Goal: Task Accomplishment & Management: Use online tool/utility

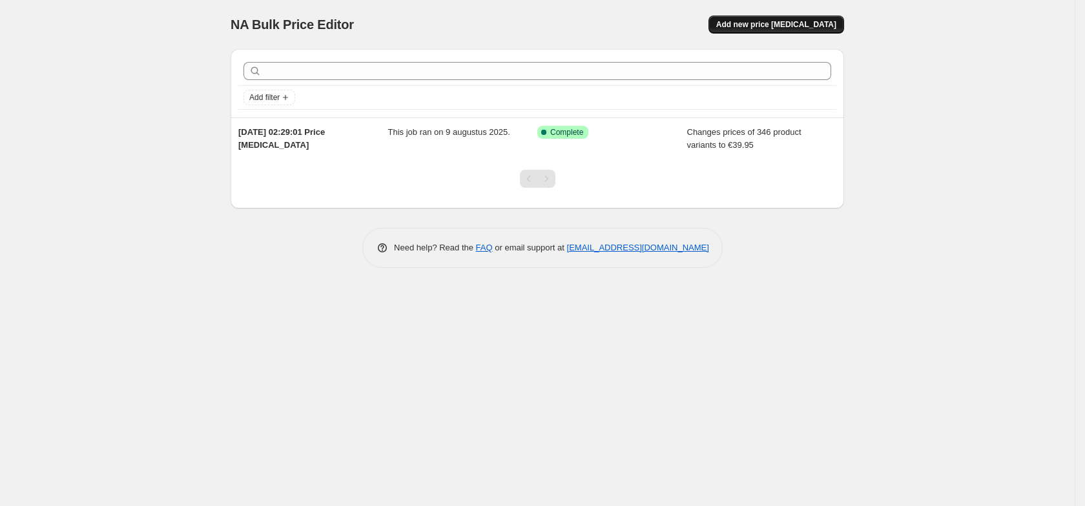
click at [773, 19] on button "Add new price [MEDICAL_DATA]" at bounding box center [776, 24] width 136 height 18
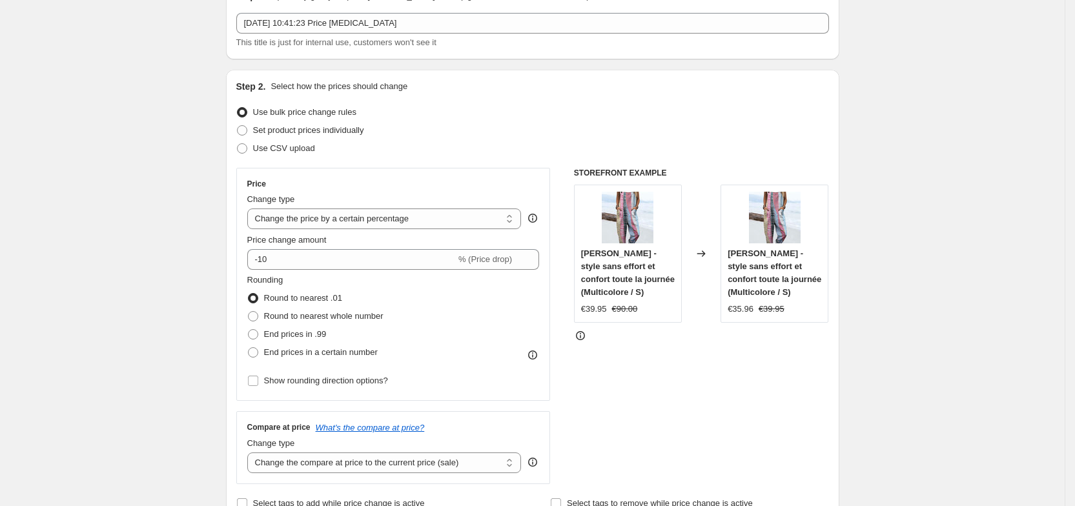
scroll to position [76, 0]
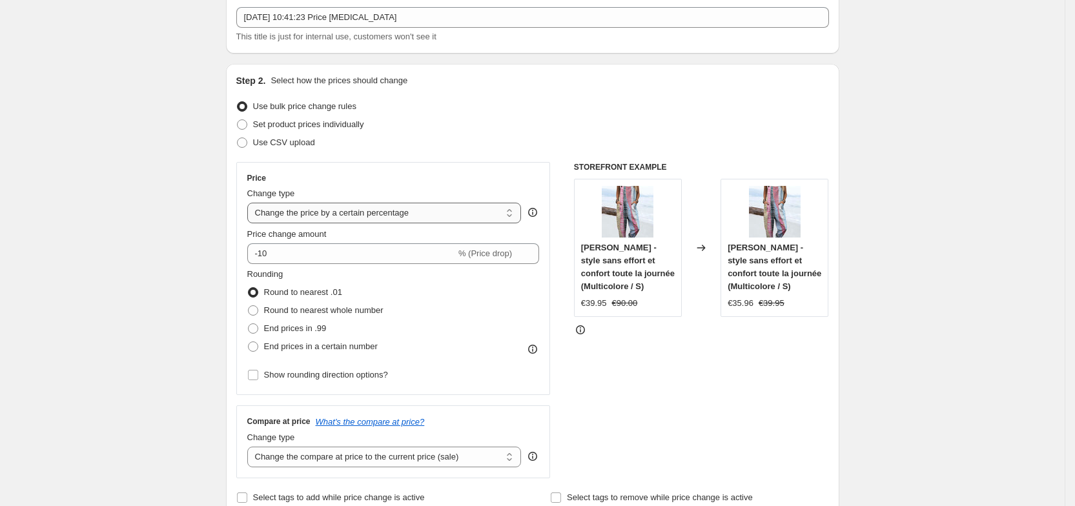
click at [371, 216] on select "Change the price to a certain amount Change the price by a certain amount Chang…" at bounding box center [384, 213] width 274 height 21
select select "by"
click at [251, 203] on select "Change the price to a certain amount Change the price by a certain amount Chang…" at bounding box center [384, 213] width 274 height 21
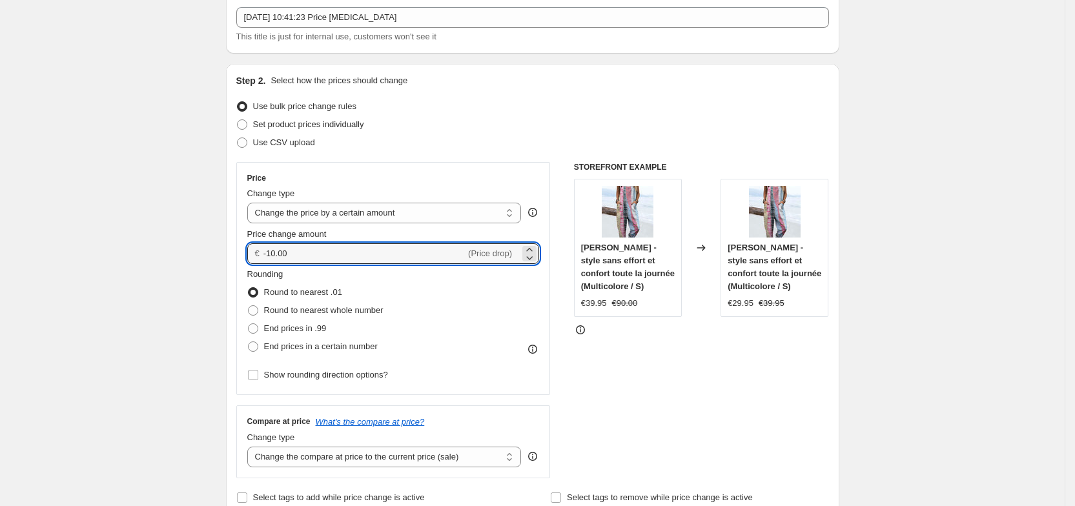
drag, startPoint x: 320, startPoint y: 260, endPoint x: 264, endPoint y: 254, distance: 56.4
click at [264, 254] on div "€ -10.00 (Price drop)" at bounding box center [393, 253] width 292 height 21
click at [303, 256] on input "-10.00" at bounding box center [364, 253] width 202 height 21
type input "-1"
type input "-5.00"
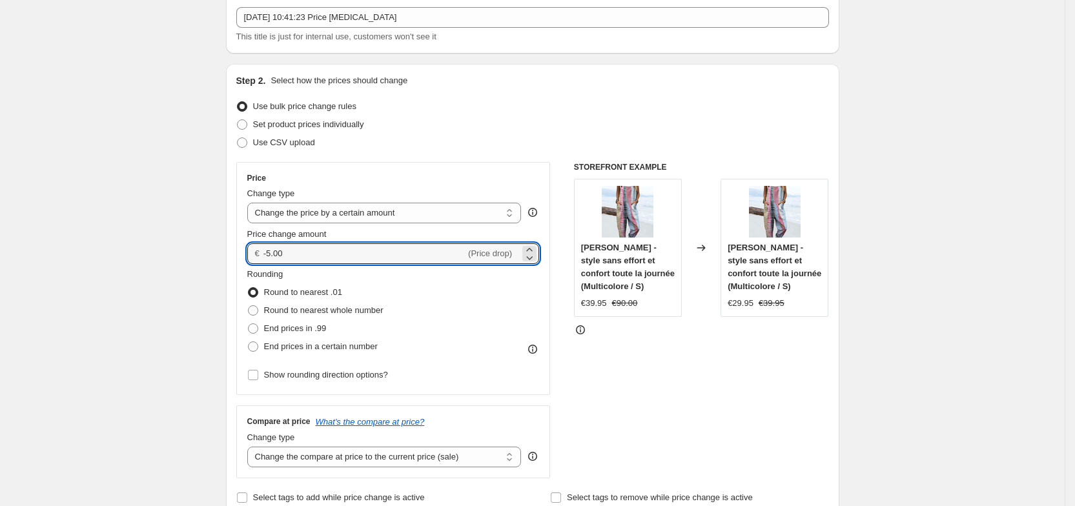
click at [358, 276] on fieldset "Rounding Round to nearest .01 Round to nearest whole number End prices in .99 E…" at bounding box center [315, 312] width 136 height 88
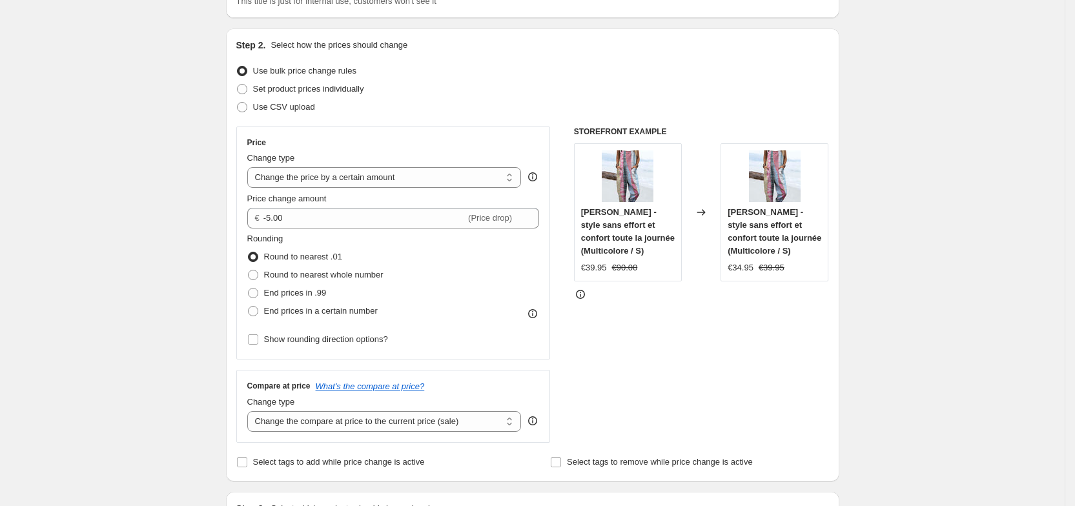
scroll to position [117, 0]
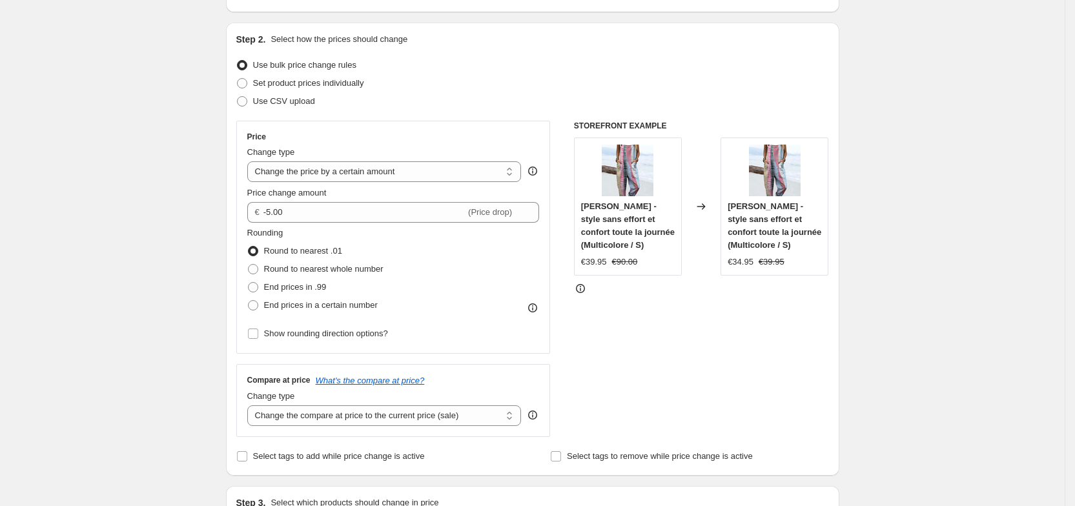
click at [272, 247] on span "Round to nearest .01" at bounding box center [303, 251] width 78 height 10
click at [249, 247] on input "Round to nearest .01" at bounding box center [248, 246] width 1 height 1
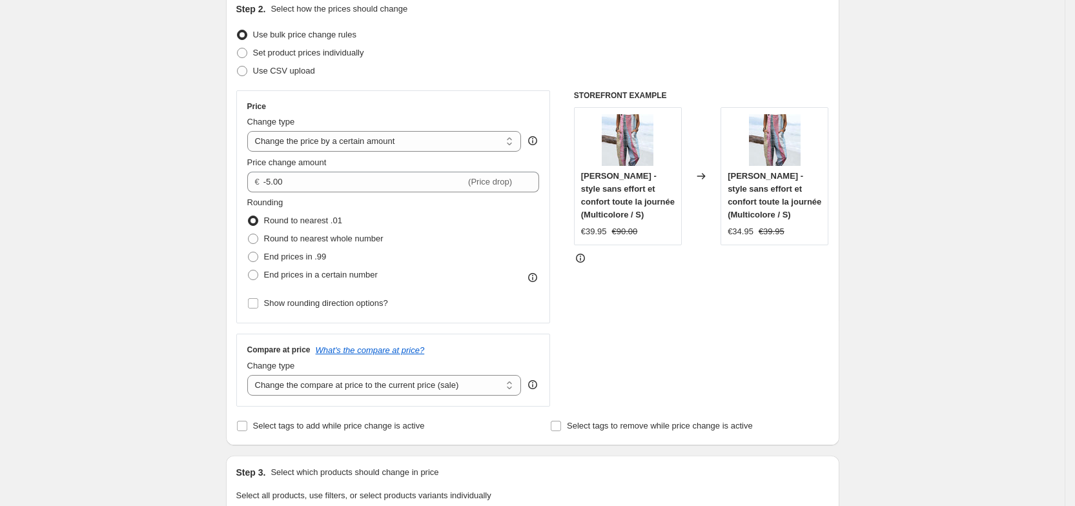
click at [220, 260] on div "Step 1. Optionally give your price [MEDICAL_DATA] a title (eg "March 30% off sa…" at bounding box center [528, 489] width 624 height 1194
click at [255, 275] on span at bounding box center [253, 275] width 10 height 10
click at [249, 270] on input "End prices in a certain number" at bounding box center [248, 270] width 1 height 1
radio input "true"
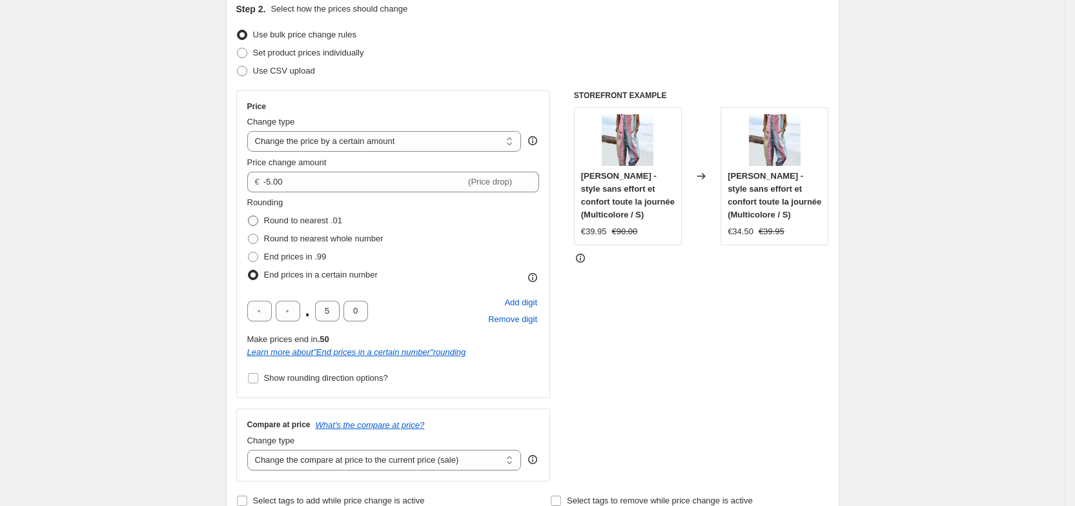
click at [258, 224] on span at bounding box center [253, 221] width 10 height 10
click at [249, 216] on input "Round to nearest .01" at bounding box center [248, 216] width 1 height 1
radio input "true"
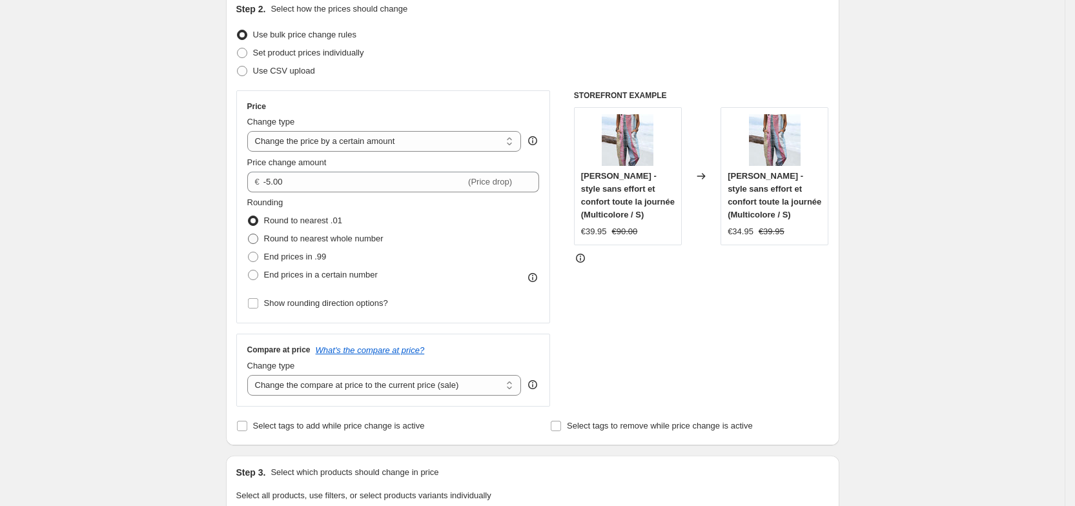
click at [338, 241] on span "Round to nearest whole number" at bounding box center [323, 239] width 119 height 10
click at [249, 234] on input "Round to nearest whole number" at bounding box center [248, 234] width 1 height 1
radio input "true"
click at [258, 218] on span at bounding box center [253, 221] width 10 height 10
click at [249, 216] on input "Round to nearest .01" at bounding box center [248, 216] width 1 height 1
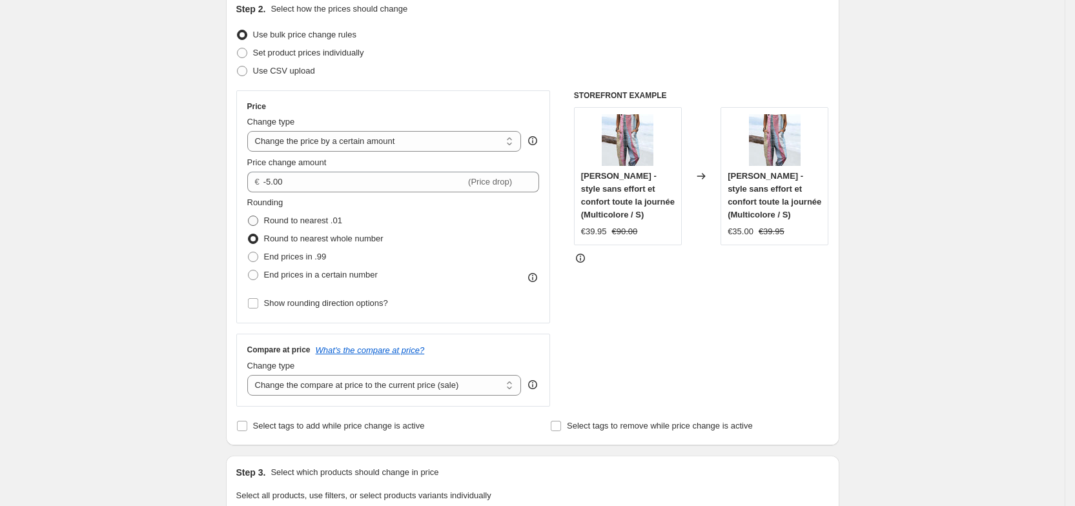
radio input "true"
click at [365, 307] on span "Show rounding direction options?" at bounding box center [326, 303] width 124 height 10
click at [258, 307] on input "Show rounding direction options?" at bounding box center [253, 303] width 10 height 10
checkbox input "true"
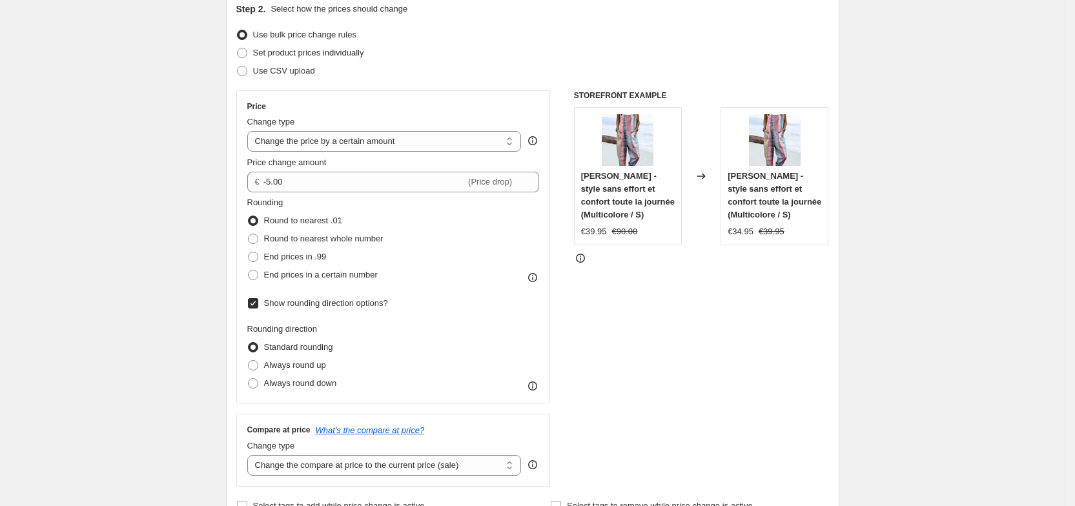
click at [269, 214] on span "Round to nearest .01" at bounding box center [303, 220] width 78 height 13
click at [249, 216] on input "Round to nearest .01" at bounding box center [248, 216] width 1 height 1
click at [258, 235] on span at bounding box center [253, 239] width 10 height 10
click at [249, 234] on input "Round to nearest whole number" at bounding box center [248, 234] width 1 height 1
radio input "true"
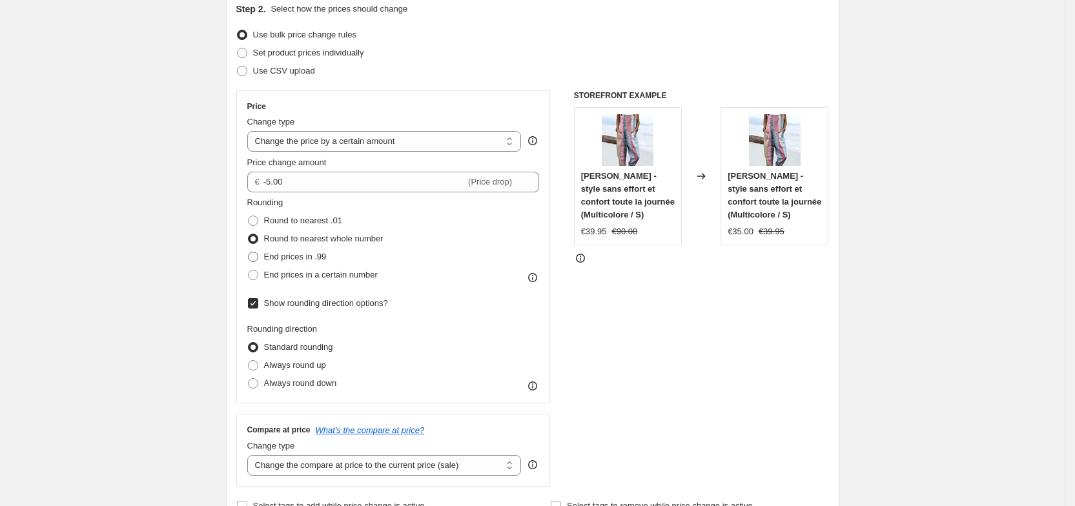
click at [258, 256] on span at bounding box center [253, 257] width 10 height 10
click at [249, 252] on input "End prices in .99" at bounding box center [248, 252] width 1 height 1
radio input "true"
click at [258, 241] on span at bounding box center [253, 239] width 10 height 10
click at [249, 234] on input "Round to nearest whole number" at bounding box center [248, 234] width 1 height 1
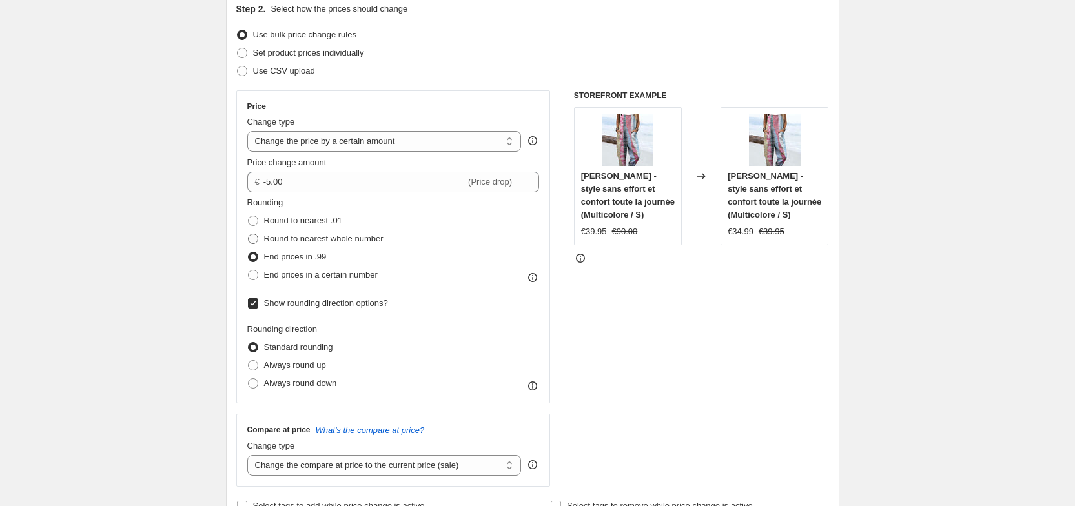
radio input "true"
click at [258, 272] on span at bounding box center [253, 275] width 10 height 10
click at [249, 270] on input "End prices in a certain number" at bounding box center [248, 270] width 1 height 1
radio input "true"
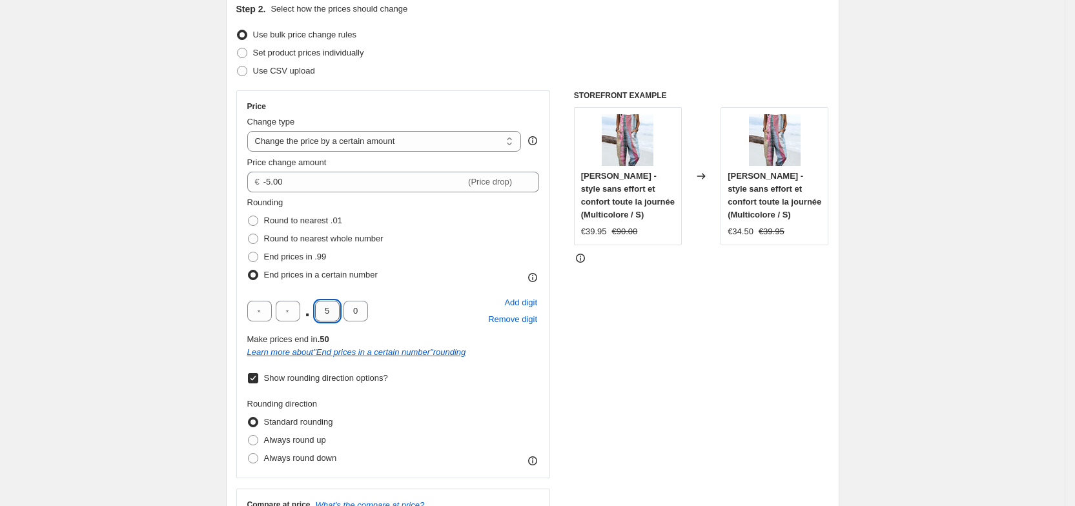
drag, startPoint x: 335, startPoint y: 314, endPoint x: 323, endPoint y: 313, distance: 11.6
click at [323, 313] on input "5" at bounding box center [327, 311] width 25 height 21
type input "9"
type input "5"
click at [425, 284] on div "Rounding Round to nearest .01 Round to nearest whole number End prices in .99 E…" at bounding box center [393, 331] width 292 height 271
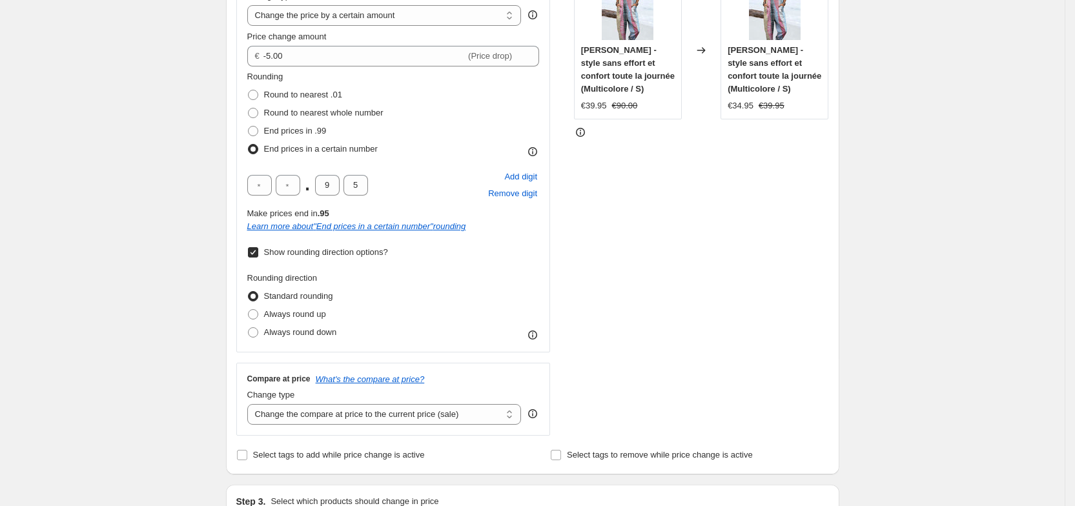
scroll to position [283, 0]
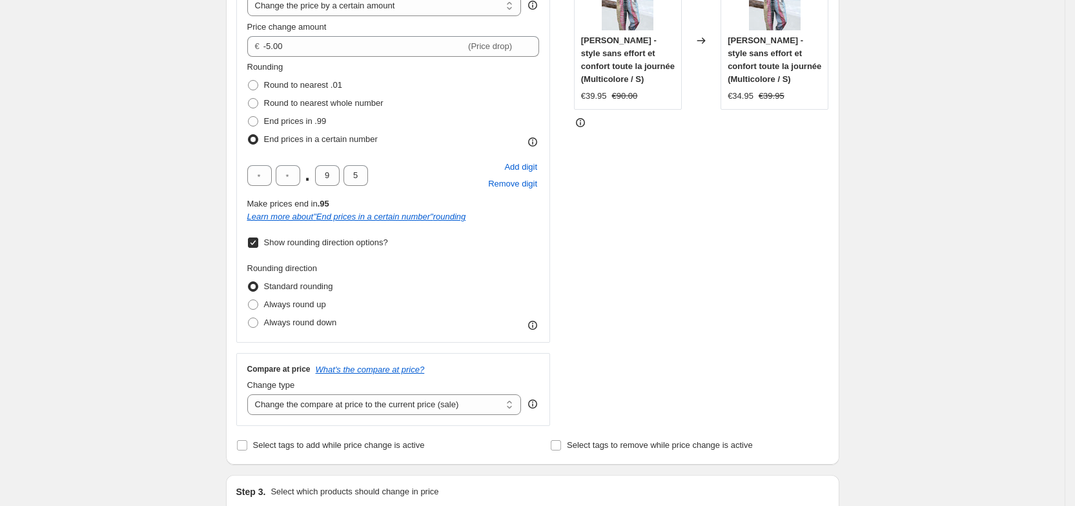
click at [320, 283] on span "Standard rounding" at bounding box center [298, 286] width 69 height 10
click at [249, 282] on input "Standard rounding" at bounding box center [248, 281] width 1 height 1
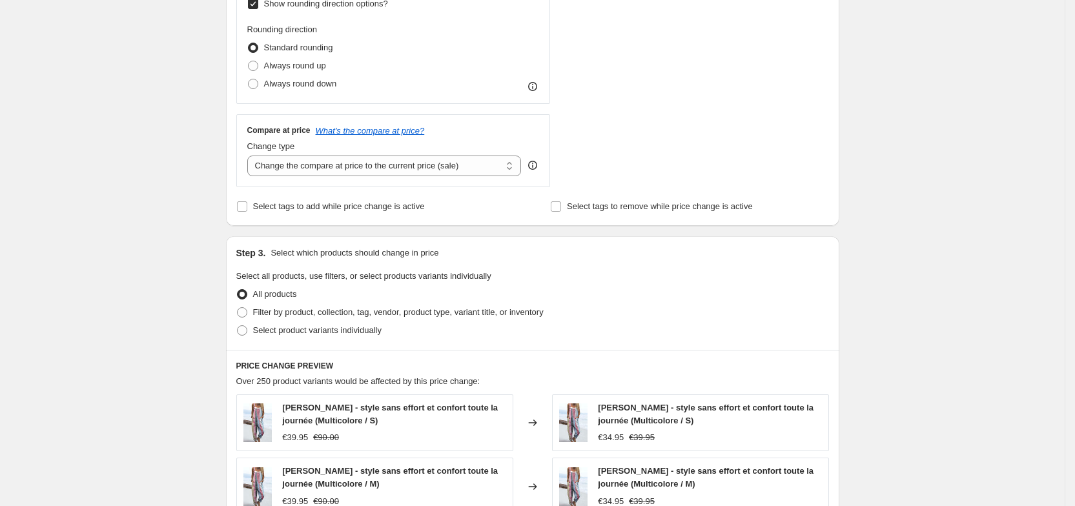
scroll to position [524, 0]
click at [447, 170] on select "Change the compare at price to the current price (sale) Change the compare at p…" at bounding box center [384, 164] width 274 height 21
select select "by"
click at [251, 154] on select "Change the compare at price to the current price (sale) Change the compare at p…" at bounding box center [384, 164] width 274 height 21
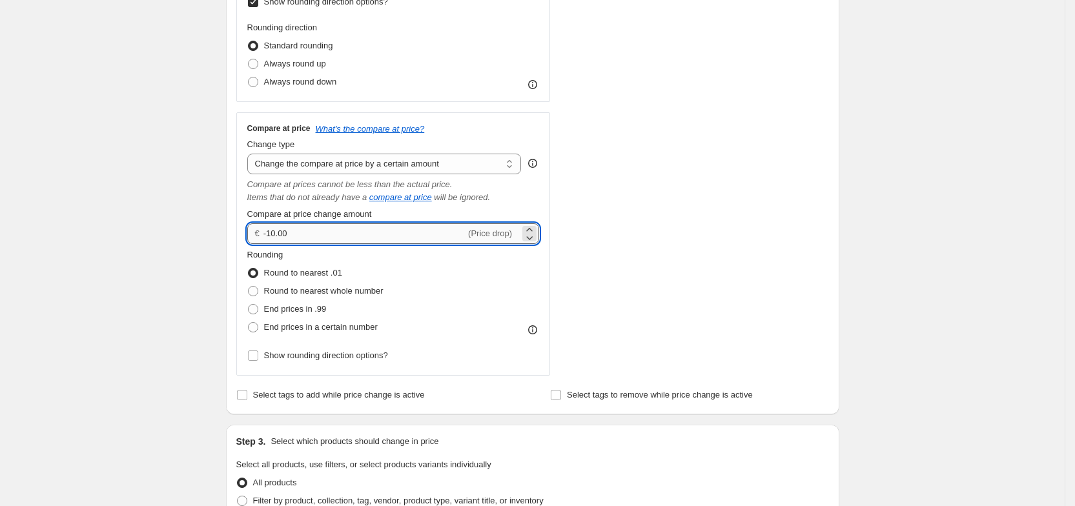
click at [365, 235] on input "-10.00" at bounding box center [364, 233] width 202 height 21
drag, startPoint x: 290, startPoint y: 236, endPoint x: 272, endPoint y: 236, distance: 18.7
click at [272, 236] on input "-10.00" at bounding box center [364, 233] width 202 height 21
type input "-5.00"
click at [442, 260] on div "Rounding Round to nearest .01 Round to nearest whole number End prices in .99 E…" at bounding box center [393, 293] width 292 height 88
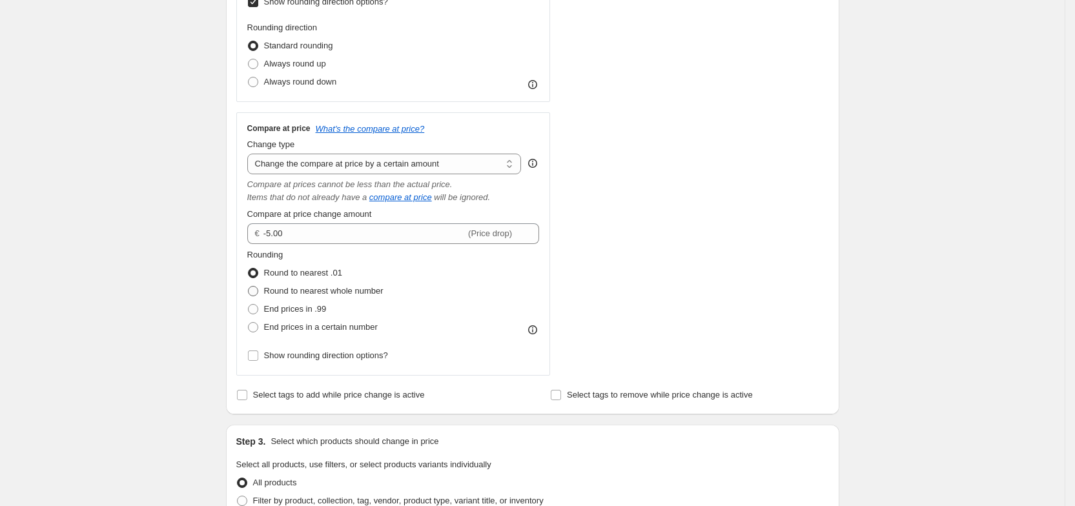
click at [311, 294] on span "Round to nearest whole number" at bounding box center [323, 291] width 119 height 10
click at [249, 287] on input "Round to nearest whole number" at bounding box center [248, 286] width 1 height 1
radio input "true"
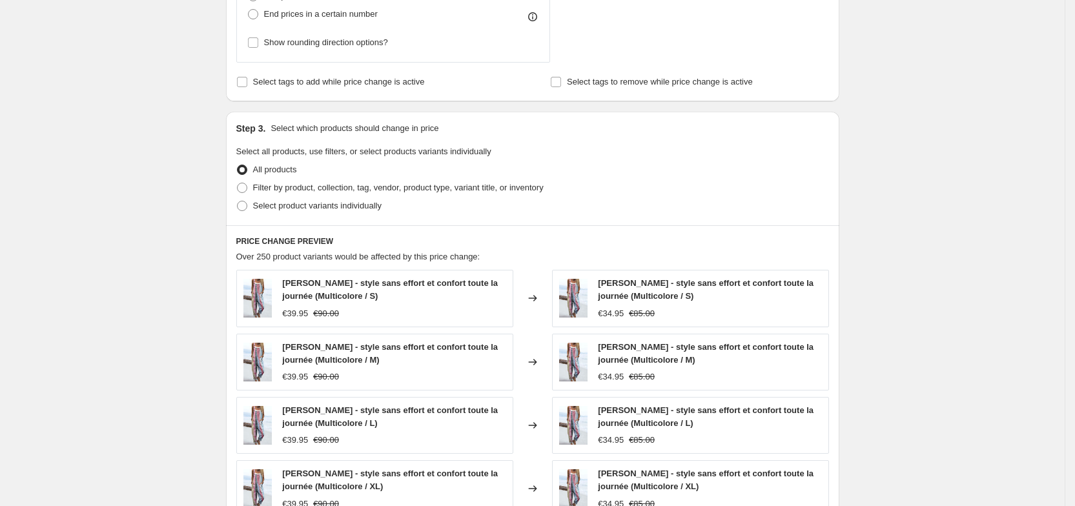
scroll to position [839, 0]
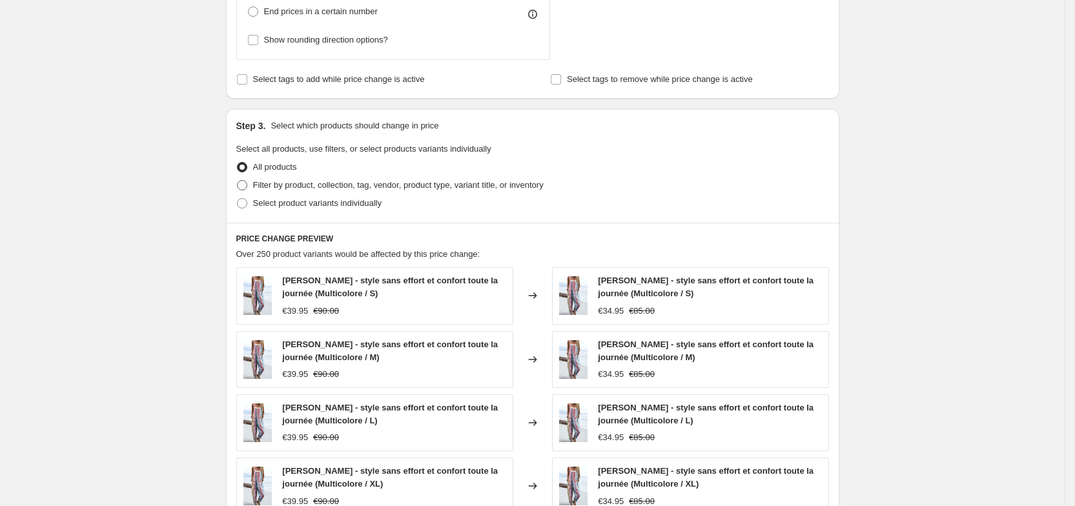
click at [323, 184] on span "Filter by product, collection, tag, vendor, product type, variant title, or inv…" at bounding box center [398, 185] width 290 height 10
click at [238, 181] on input "Filter by product, collection, tag, vendor, product type, variant title, or inv…" at bounding box center [237, 180] width 1 height 1
radio input "true"
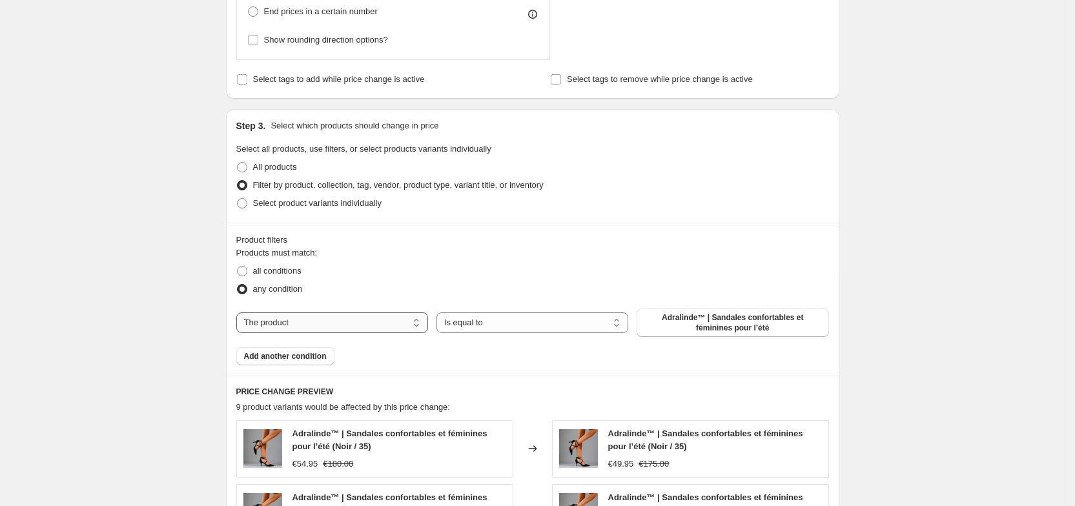
click at [334, 318] on select "The product The product's collection The product's tag The product's vendor The…" at bounding box center [332, 322] width 192 height 21
select select "collection"
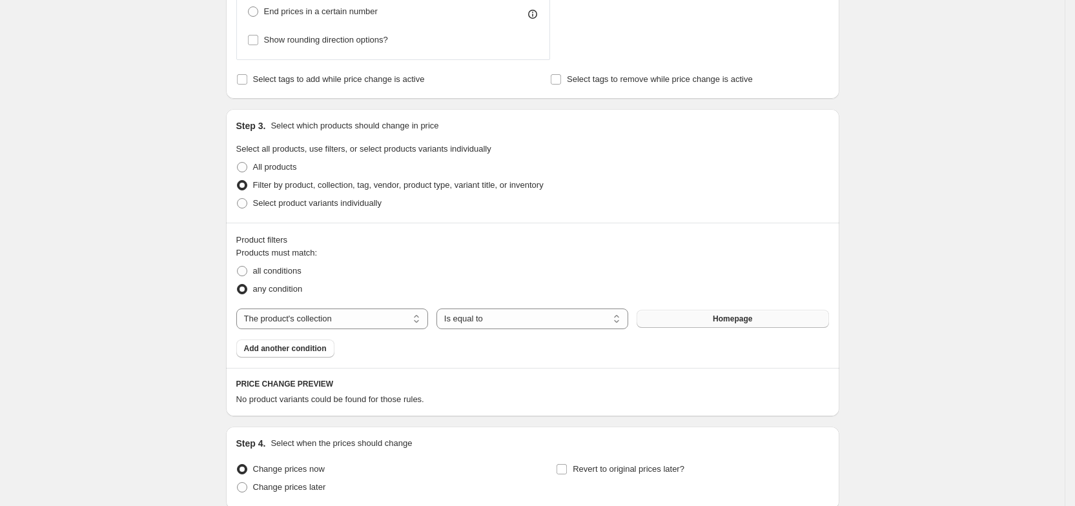
click at [682, 327] on button "Homepage" at bounding box center [733, 319] width 192 height 18
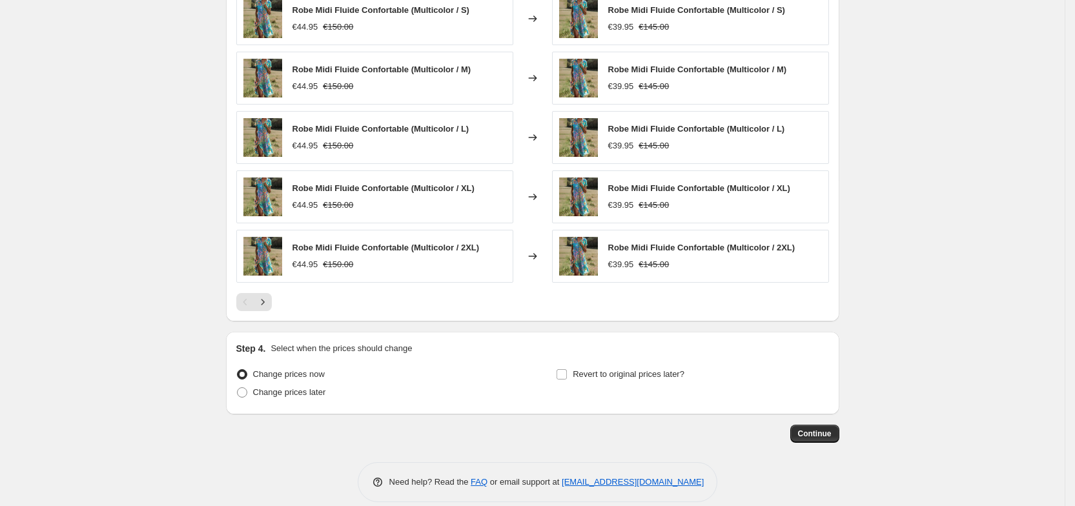
scroll to position [1272, 0]
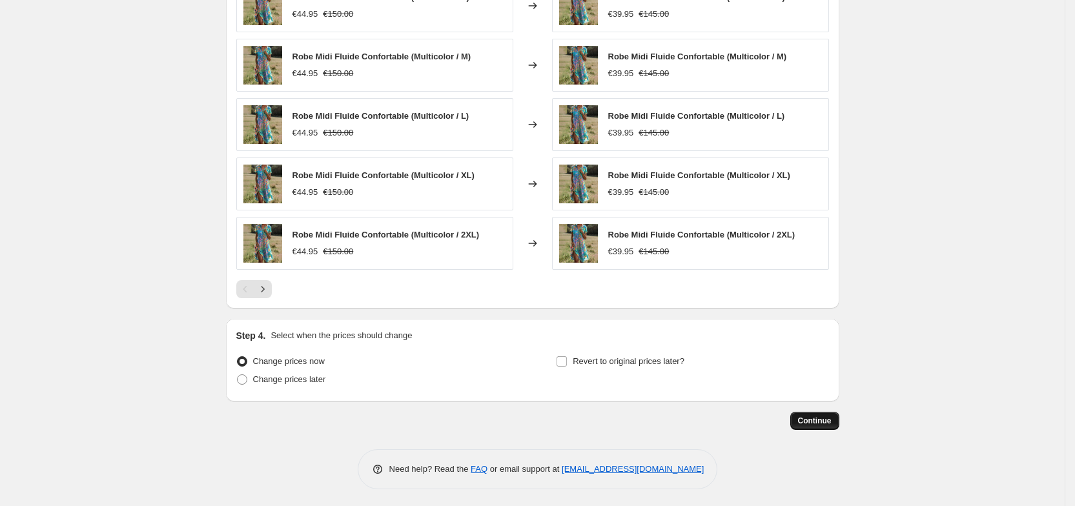
click at [826, 416] on span "Continue" at bounding box center [815, 421] width 34 height 10
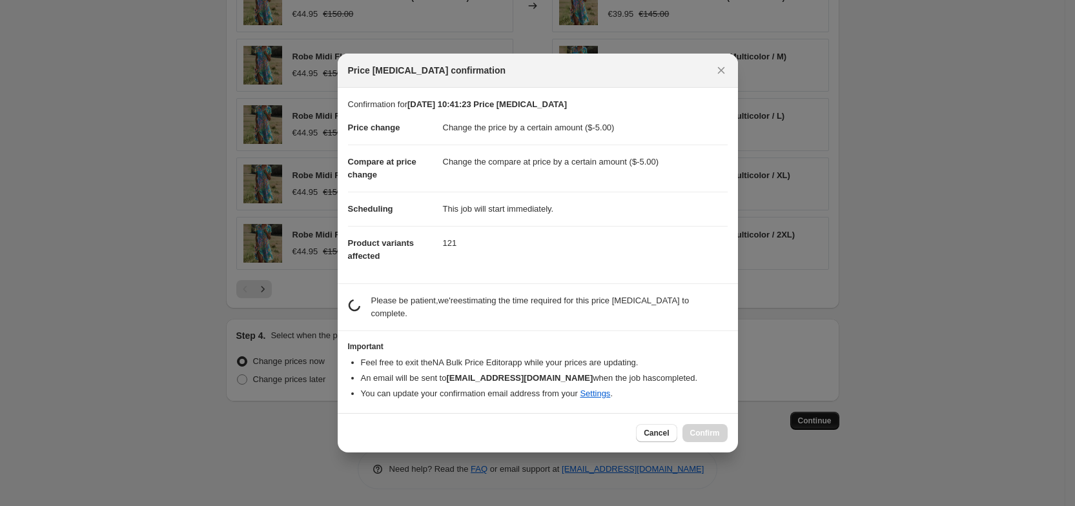
scroll to position [0, 0]
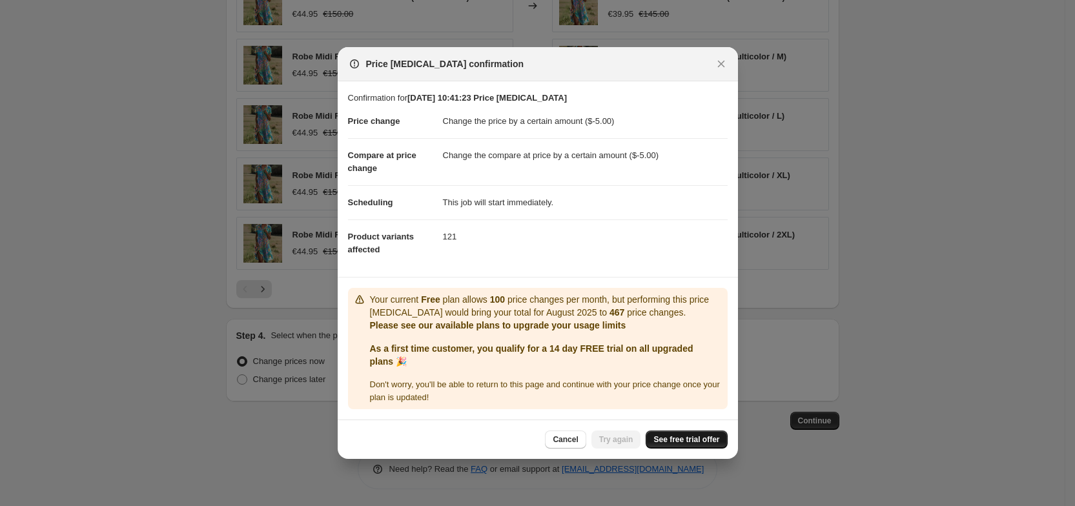
click at [698, 437] on span "See free trial offer" at bounding box center [686, 439] width 66 height 10
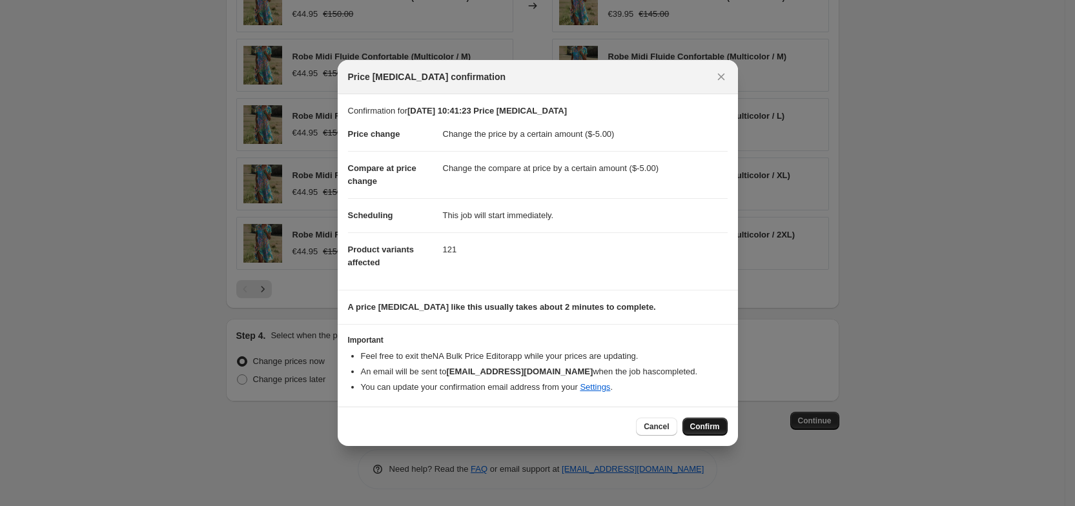
click at [710, 423] on span "Confirm" at bounding box center [705, 427] width 30 height 10
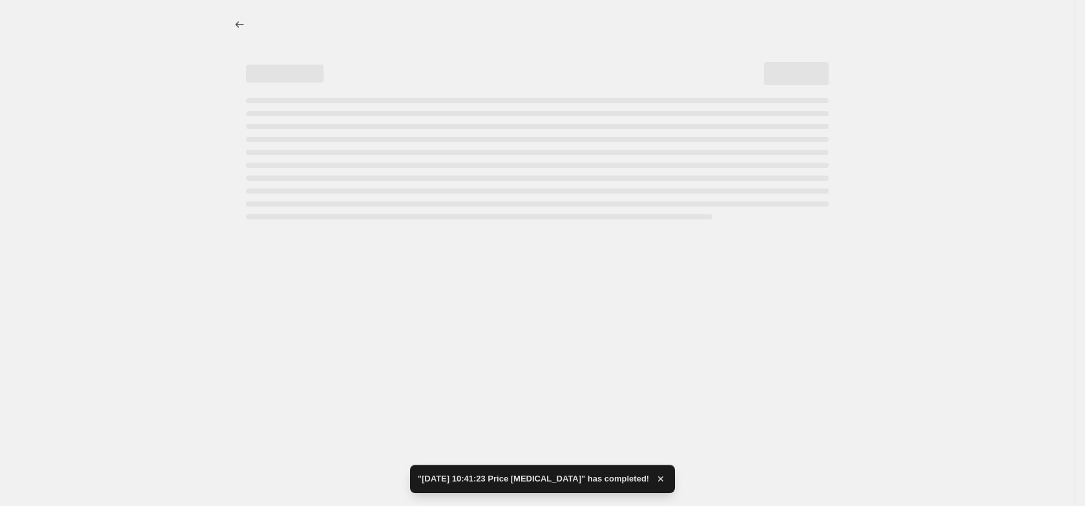
select select "by"
select select "collection"
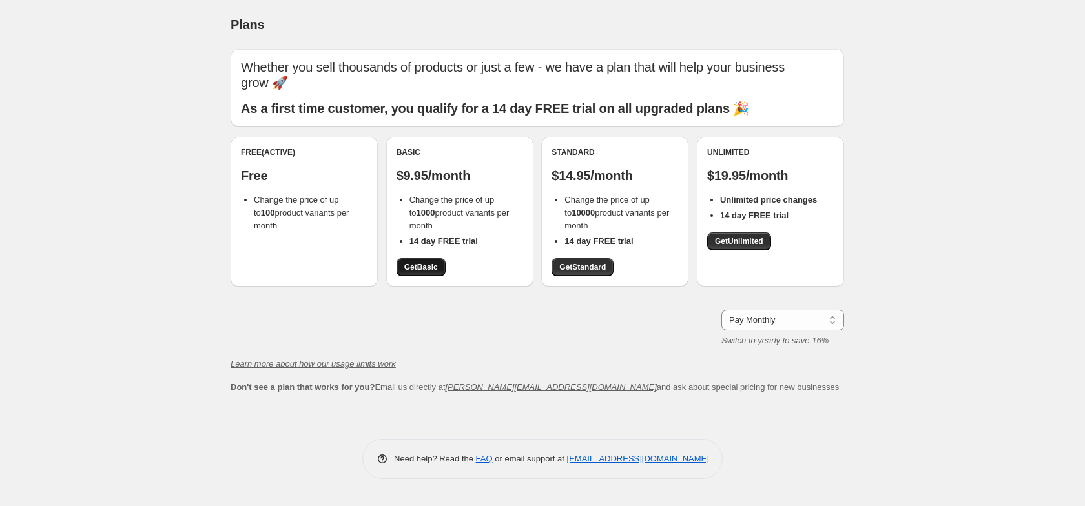
click at [407, 269] on span "Get Basic" at bounding box center [421, 267] width 34 height 10
